Goal: Task Accomplishment & Management: Manage account settings

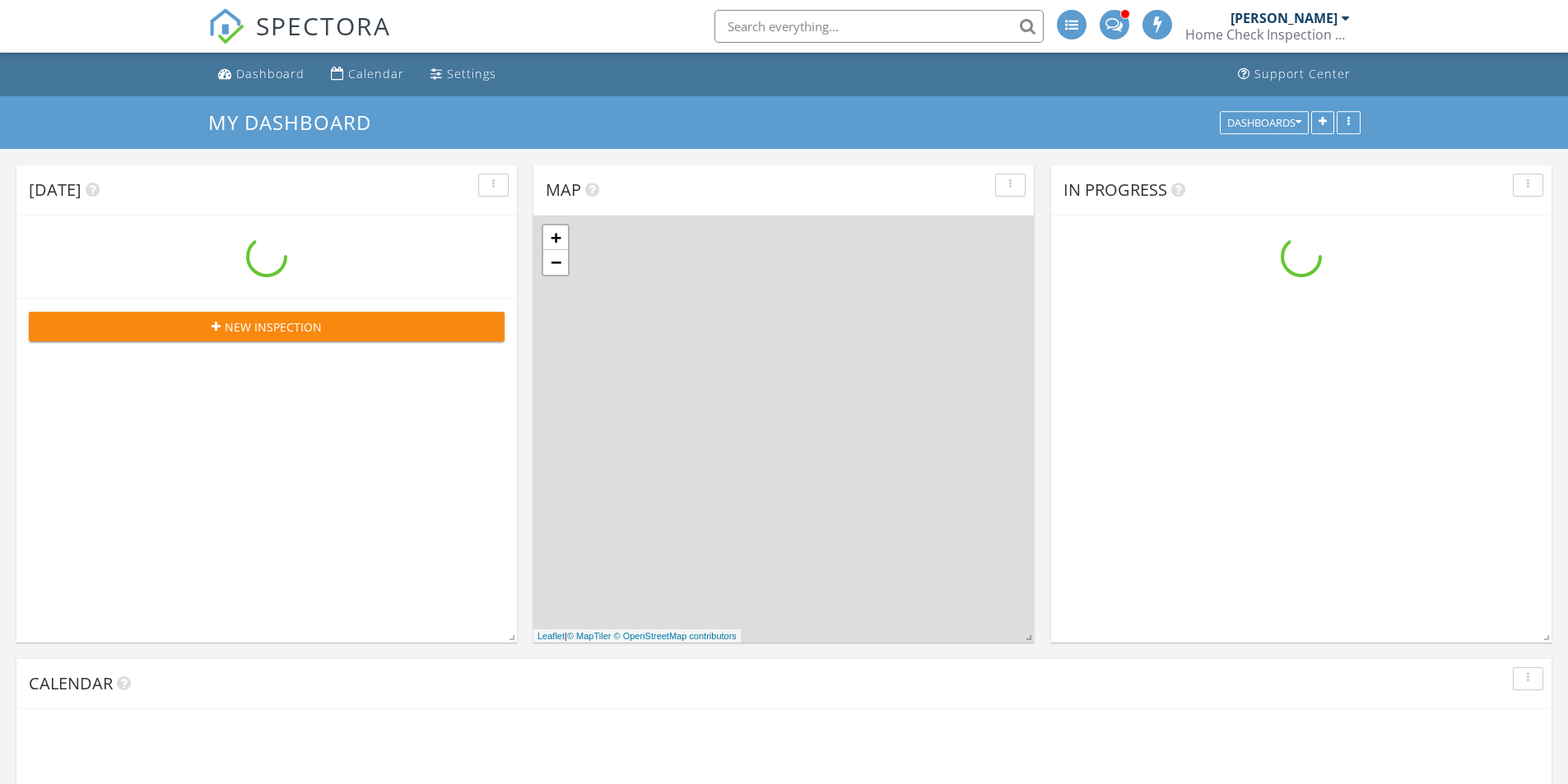
scroll to position [1358, 1593]
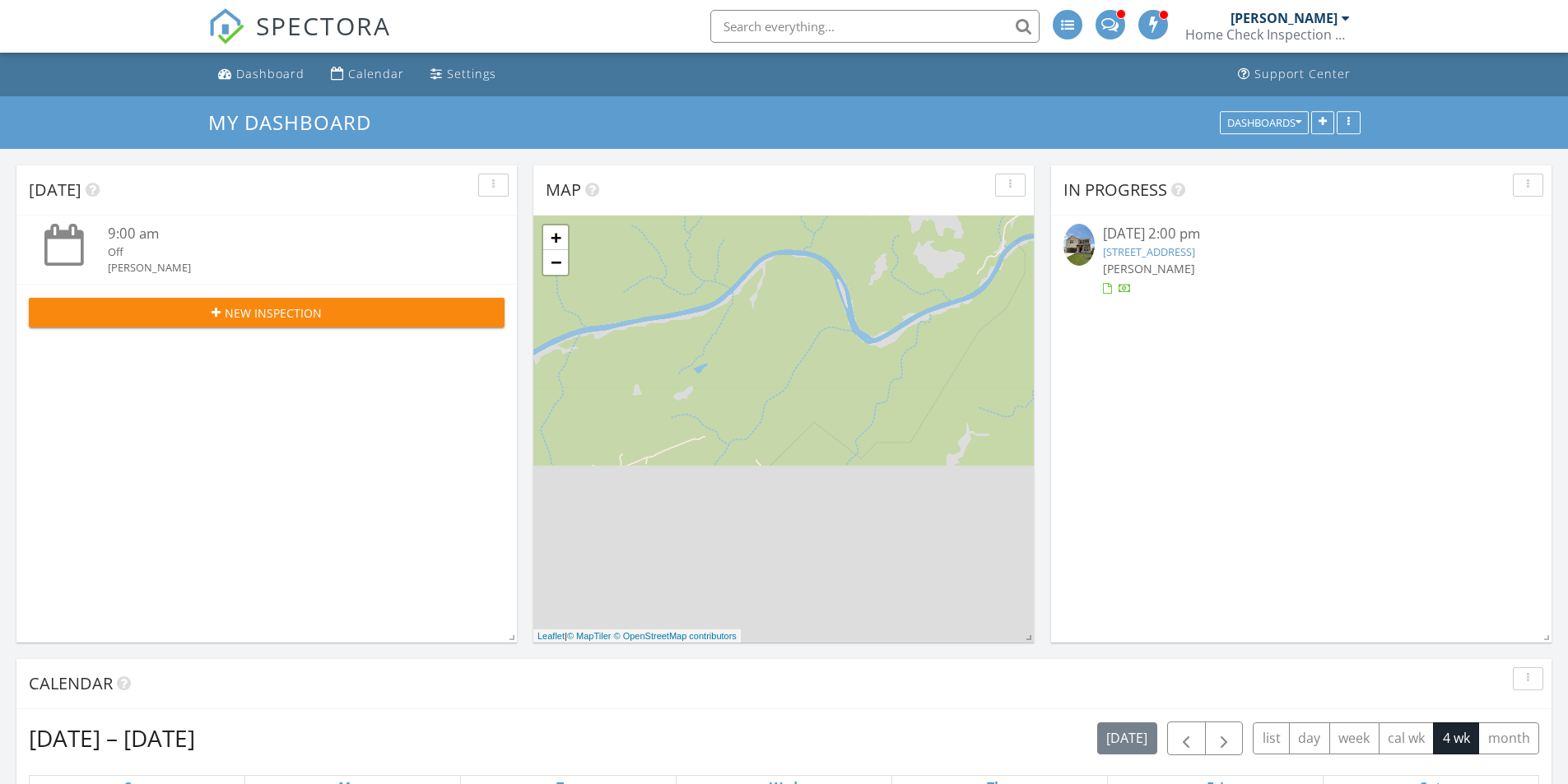
click at [356, 53] on div "SPECTORA" at bounding box center [299, 26] width 183 height 53
click at [354, 76] on div "Calendar" at bounding box center [376, 73] width 56 height 16
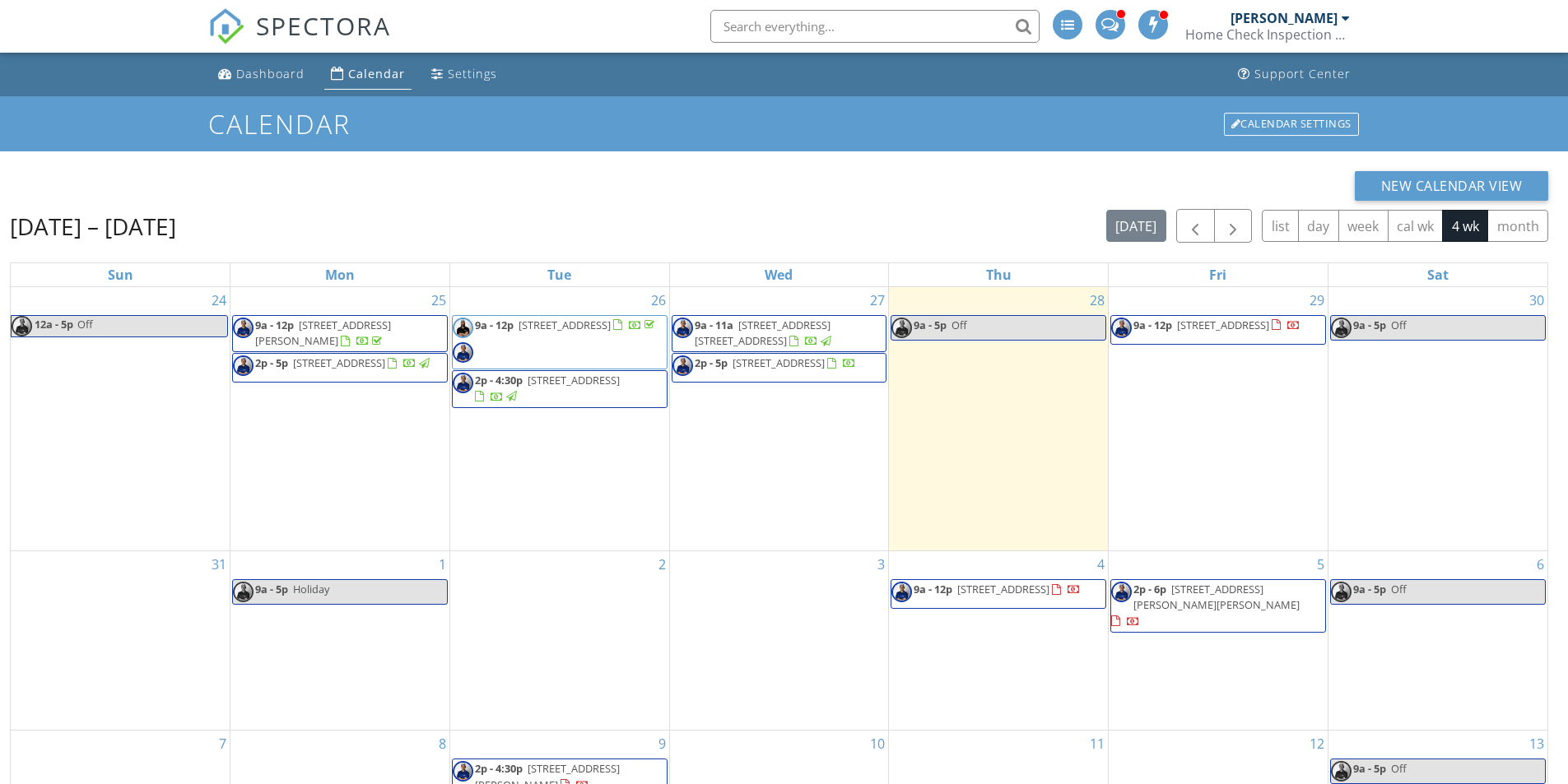
click at [840, 346] on span "9a - 11a [STREET_ADDRESS] [STREET_ADDRESS]" at bounding box center [779, 333] width 214 height 32
